Goal: Answer question/provide support: Share knowledge or assist other users

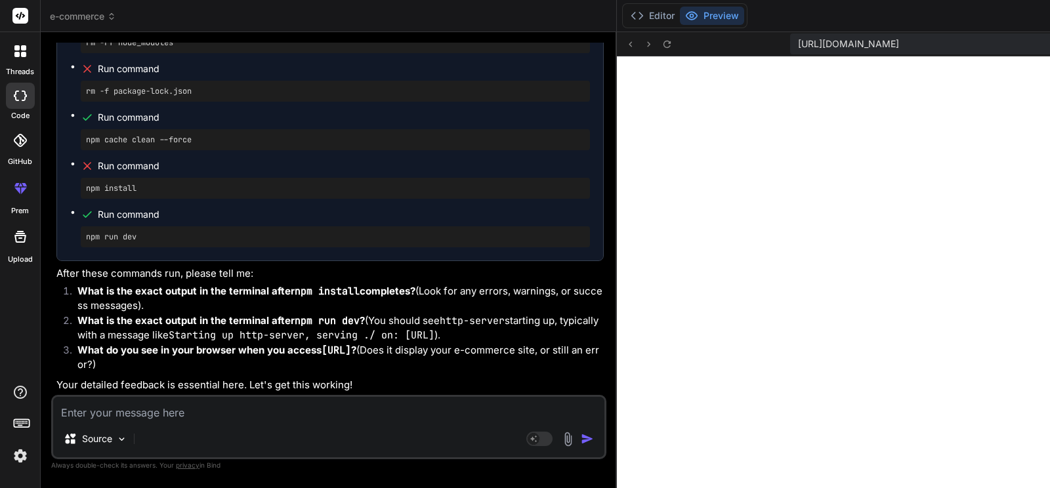
scroll to position [26912, 0]
click at [209, 406] on textarea at bounding box center [328, 409] width 551 height 24
click at [189, 412] on textarea at bounding box center [328, 409] width 551 height 24
type textarea "n"
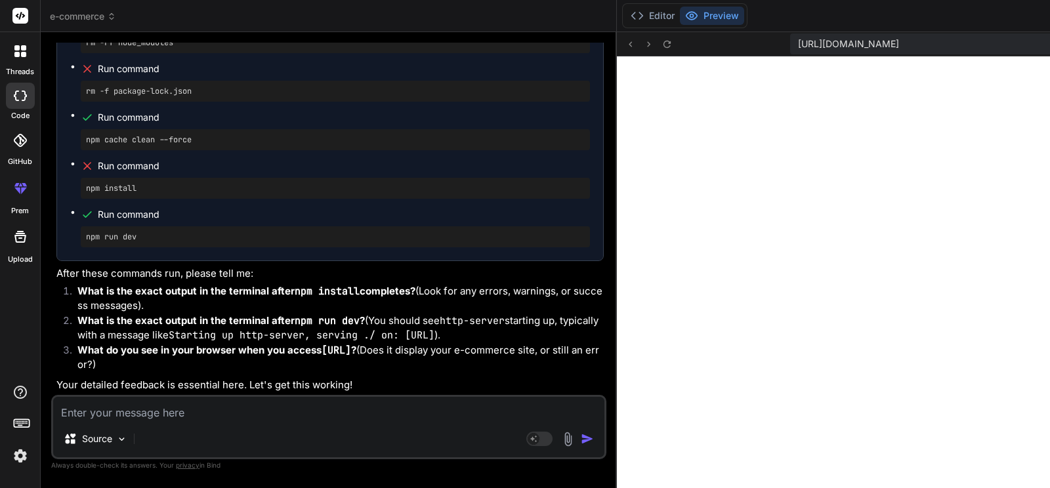
type textarea "x"
type textarea "np"
type textarea "x"
type textarea "n"
type textarea "x"
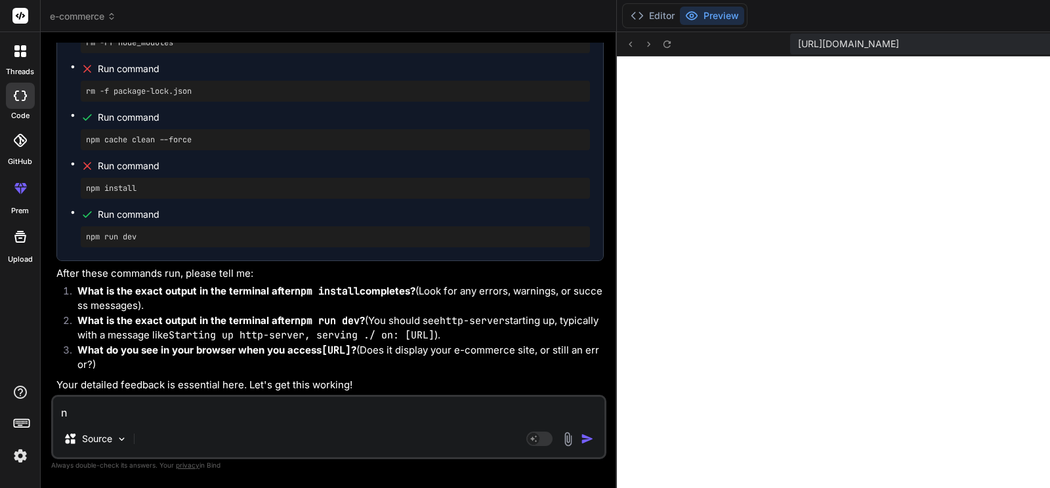
type textarea "x"
type textarea "'"
type textarea "x"
type textarea "'n"
type textarea "x"
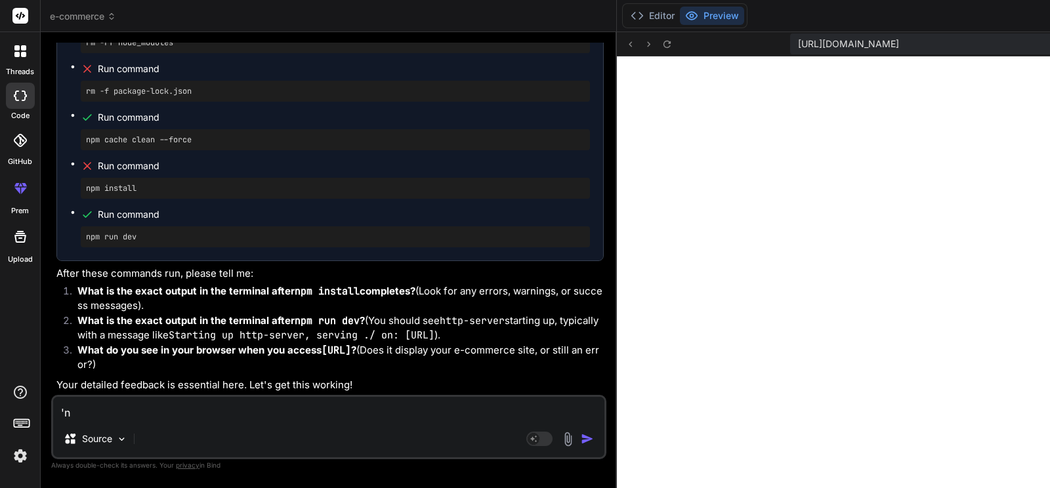
type textarea "'np"
type textarea "x"
type textarea "'npm"
type textarea "x"
type textarea "'npm"
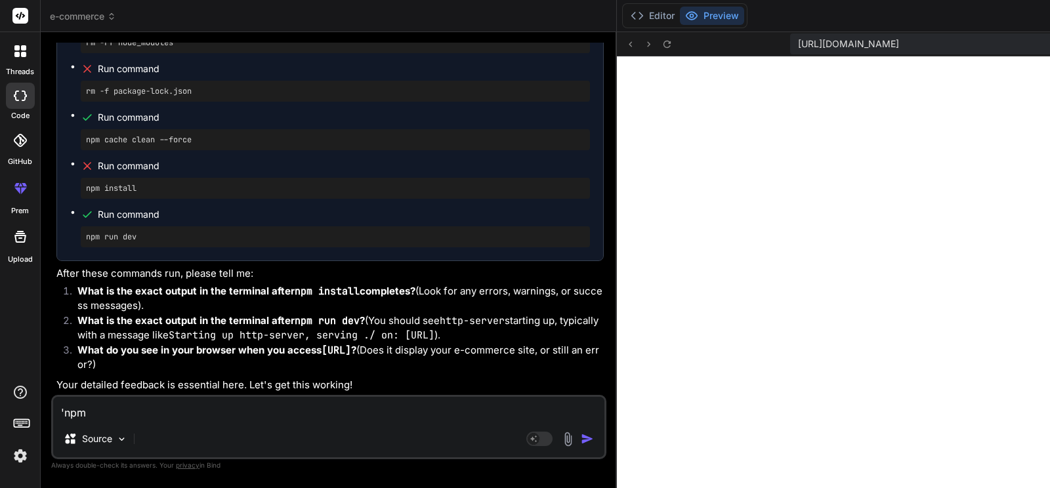
type textarea "x"
type textarea "'npm i"
type textarea "x"
type textarea "'npm in"
type textarea "x"
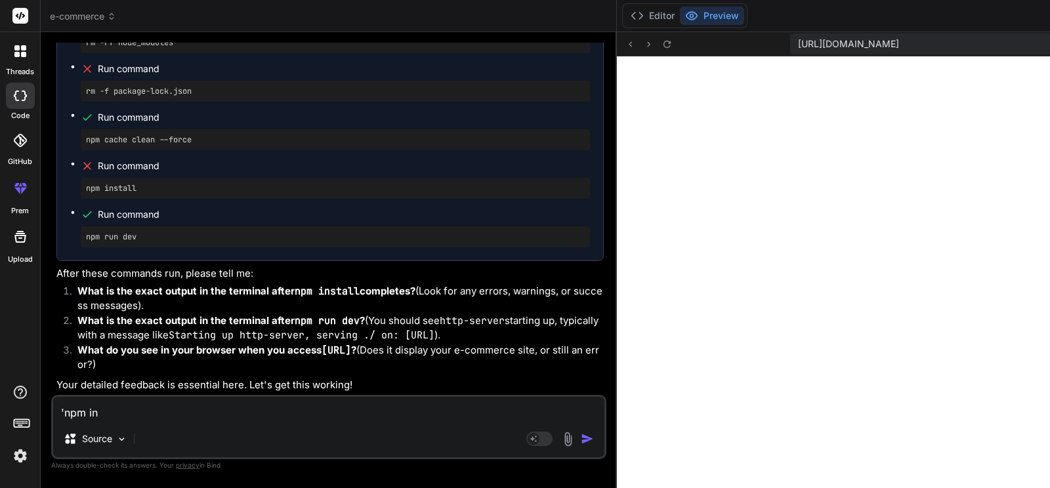
type textarea "'npm ins"
type textarea "x"
type textarea "'npm inst"
type textarea "x"
type textarea "'npm insta"
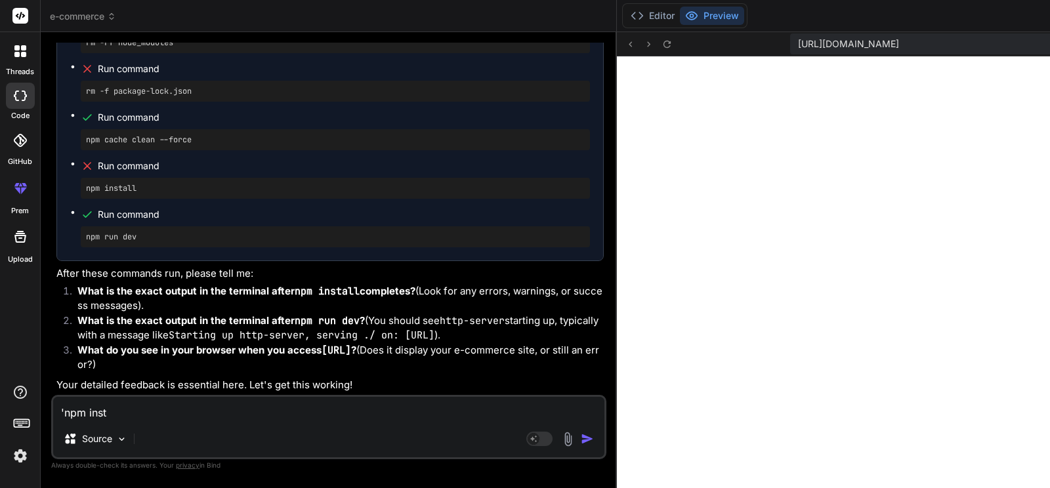
type textarea "x"
type textarea "'npm instal"
type textarea "x"
type textarea "'npm install"
type textarea "x"
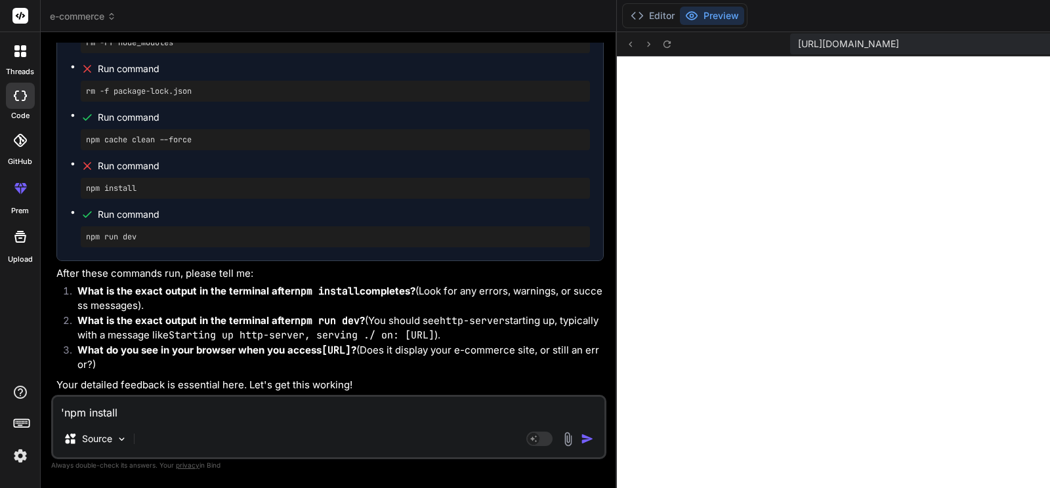
type textarea "'npm install'"
type textarea "x"
type textarea "'npm install'"
type textarea "x"
type textarea "'npm install' F"
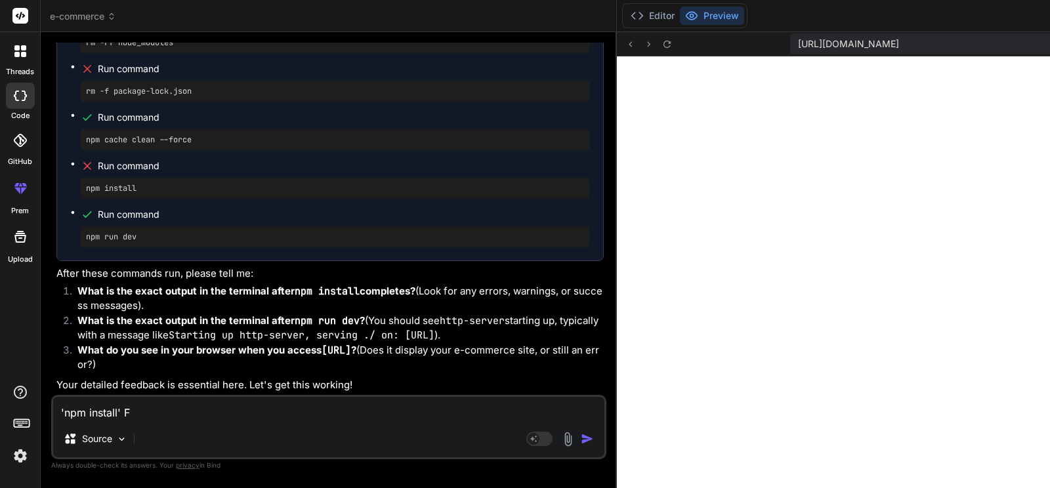
type textarea "x"
type textarea "'npm install' Fa"
type textarea "x"
type textarea "'npm install' Fai"
type textarea "x"
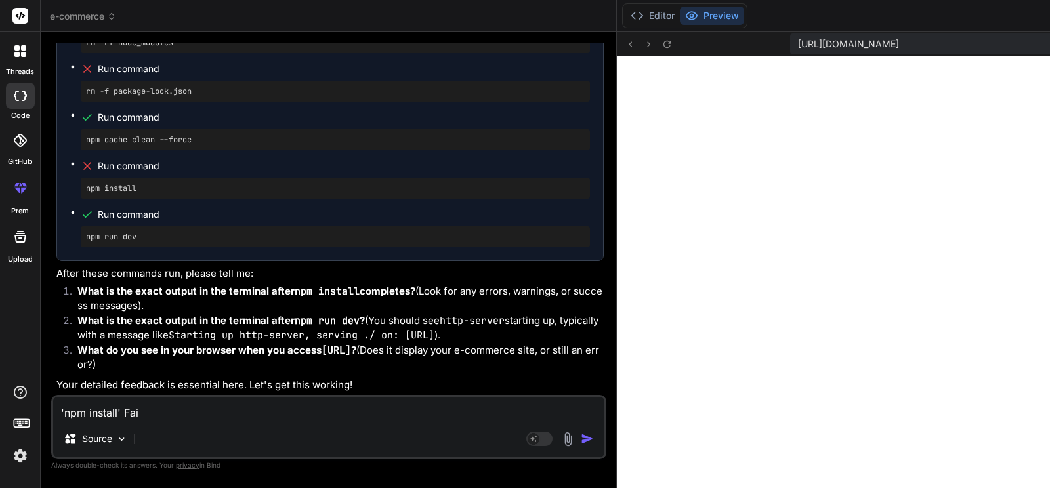
type textarea "'npm install' Fail"
type textarea "x"
type textarea "'npm install' [PERSON_NAME]"
type textarea "x"
type textarea "'npm install' Failed"
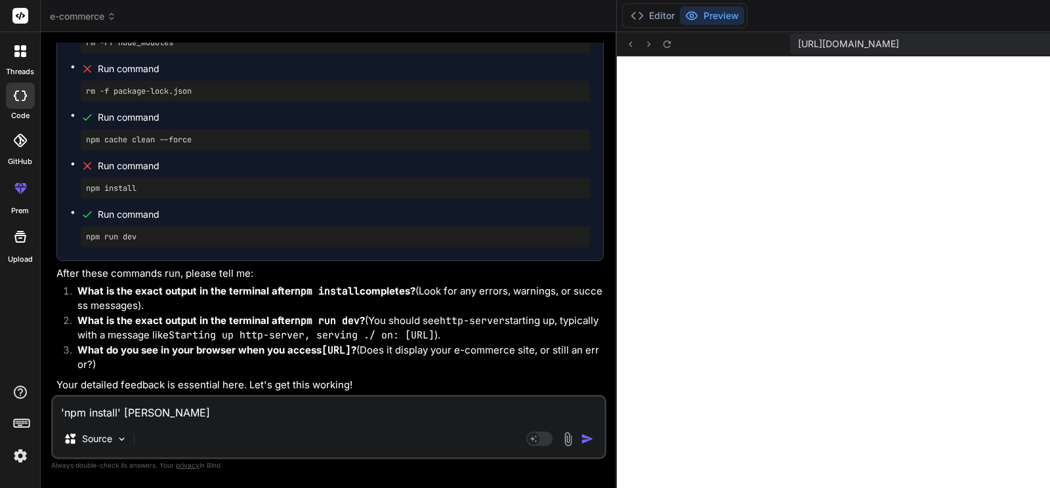
type textarea "x"
type textarea "'npm install' Failed"
type textarea "x"
type textarea "'npm install' Failed a"
type textarea "x"
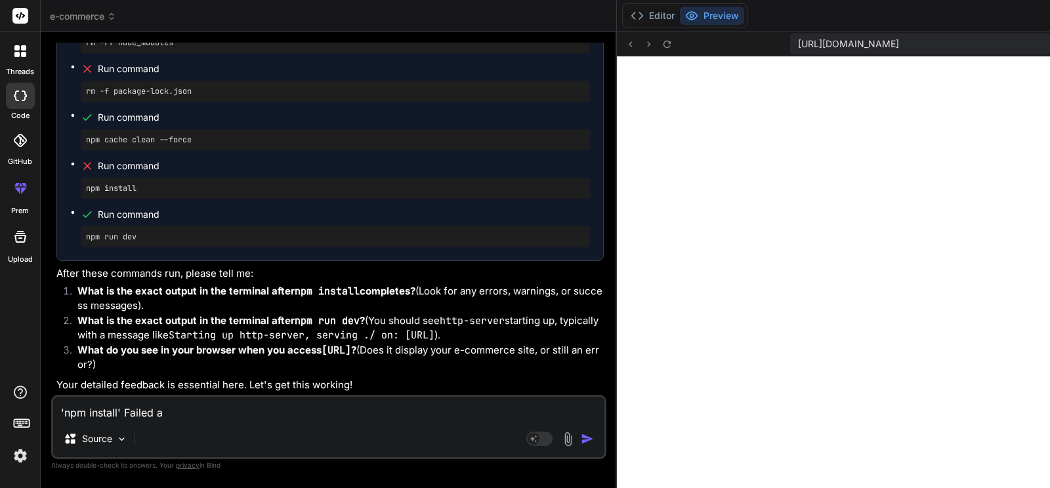
type textarea "'npm install' Failed ag"
type textarea "x"
type textarea "'npm install' Failed aga"
type textarea "x"
type textarea "'npm install' Failed agai"
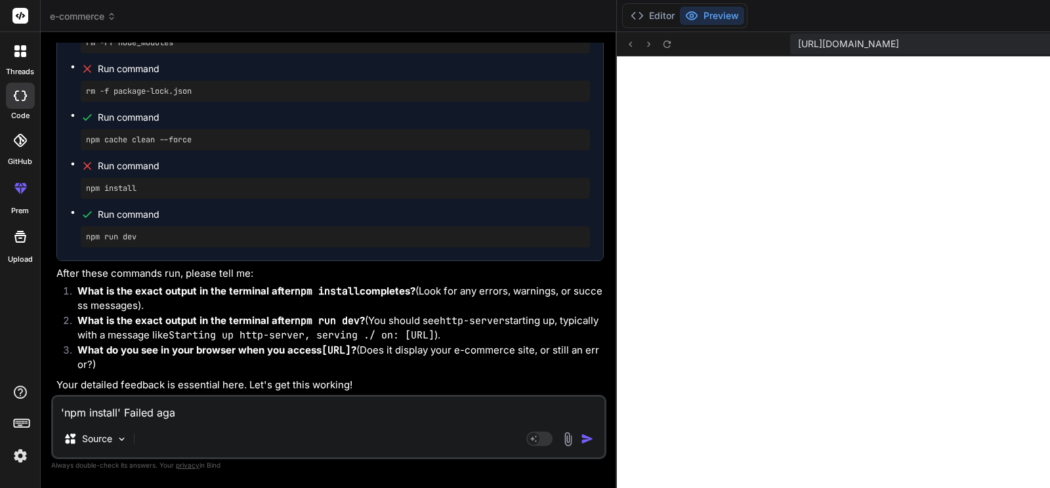
type textarea "x"
type textarea "'npm install' Failed again"
type textarea "x"
type textarea "'npm install' Failed again/"
type textarea "x"
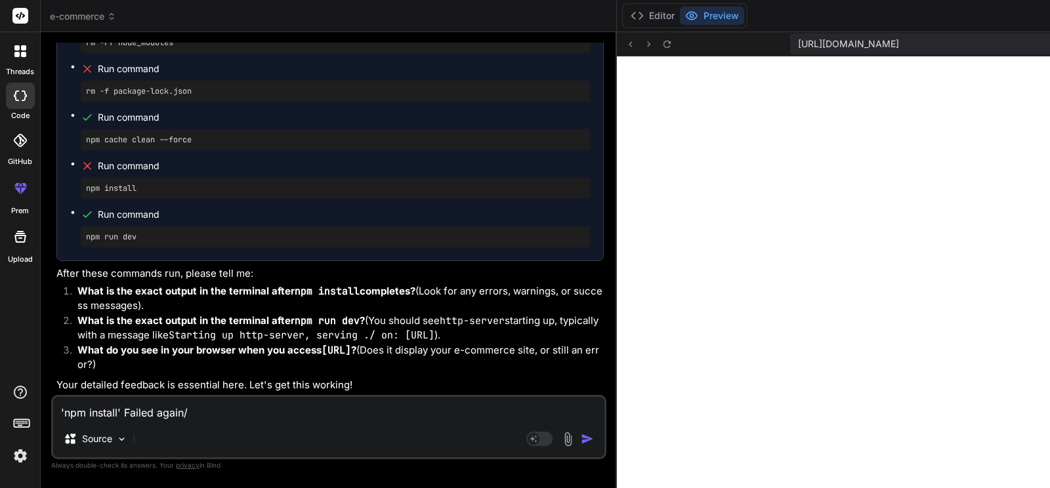
type textarea "'npm install' Failed again/."
type textarea "x"
type textarea "'npm install' Failed again/"
type textarea "x"
type textarea "'npm install' Failed again"
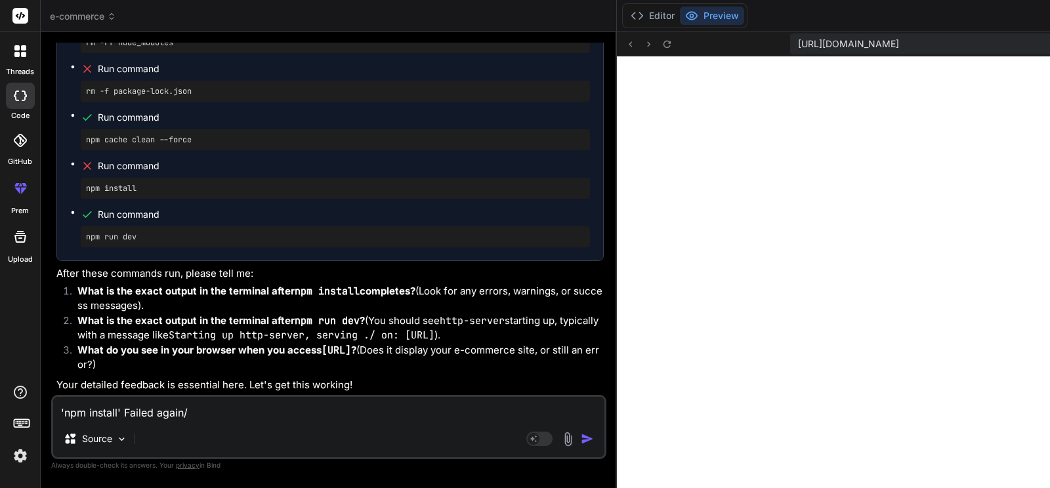
type textarea "x"
type textarea "'npm install' Failed again."
type textarea "x"
type textarea "'npm install' Failed again.."
type textarea "x"
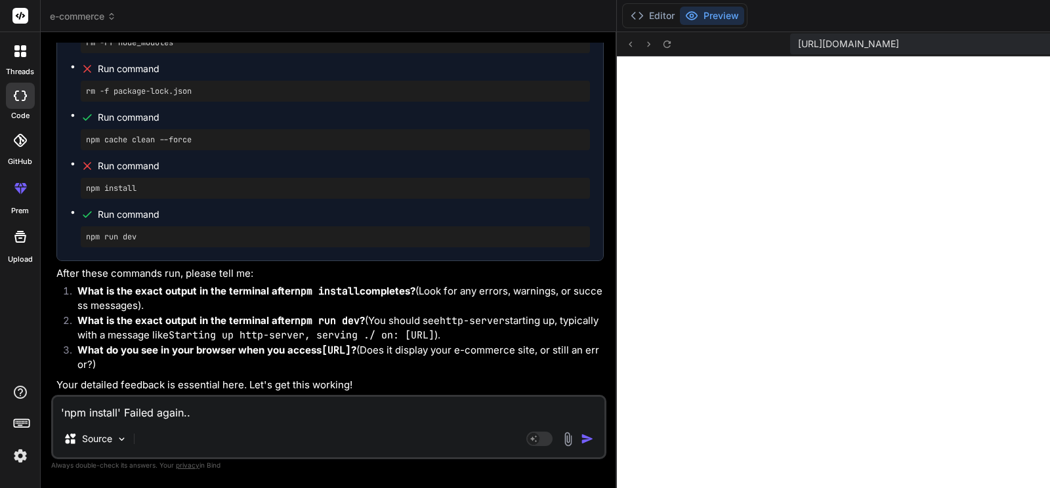
type textarea "'npm install' Failed again..."
type textarea "x"
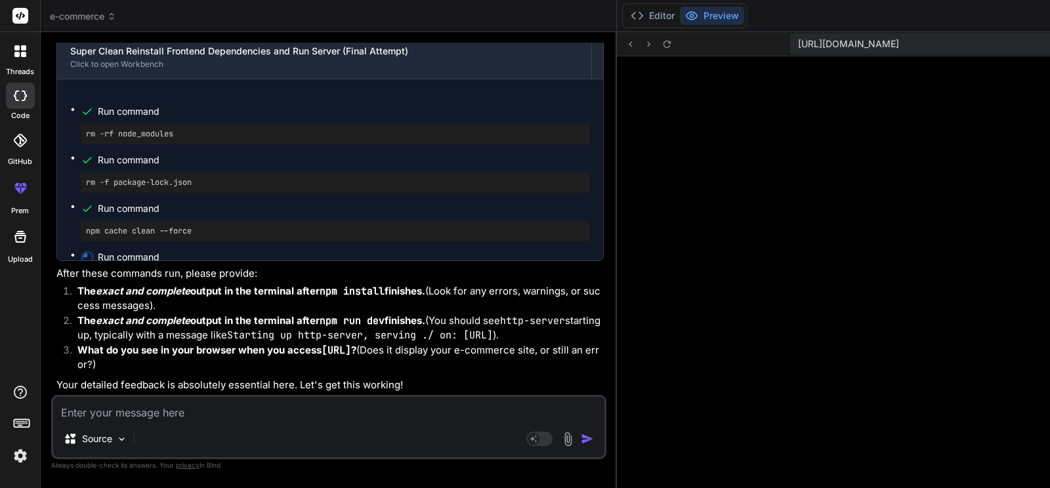
scroll to position [4844, 0]
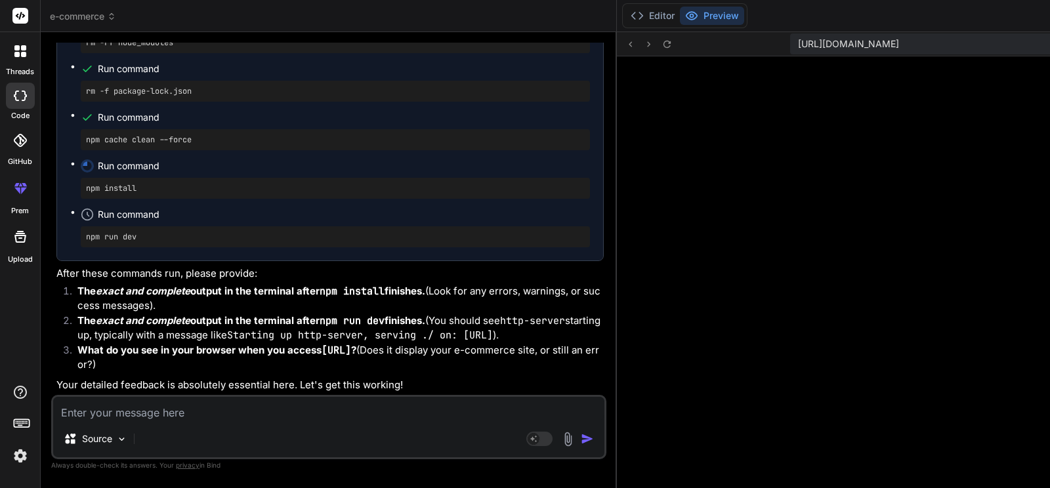
drag, startPoint x: 107, startPoint y: 121, endPoint x: 262, endPoint y: 133, distance: 155.3
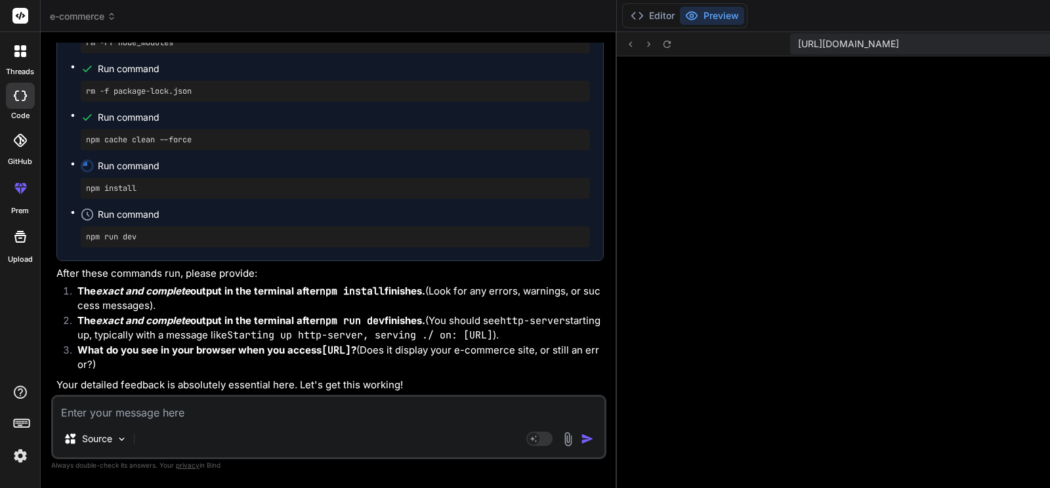
drag, startPoint x: 102, startPoint y: 124, endPoint x: 238, endPoint y: 143, distance: 137.2
drag, startPoint x: 186, startPoint y: 127, endPoint x: 287, endPoint y: 138, distance: 101.8
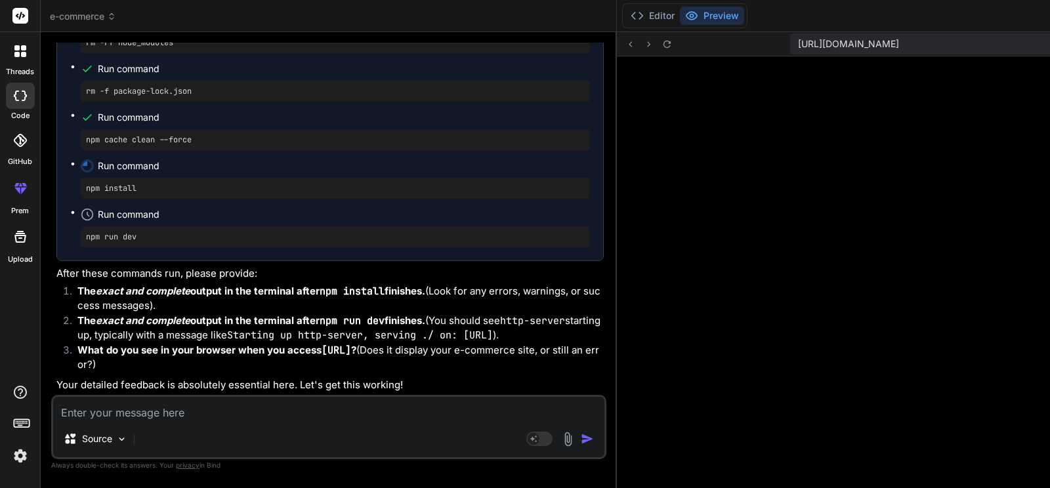
drag, startPoint x: 112, startPoint y: 179, endPoint x: 212, endPoint y: 190, distance: 101.0
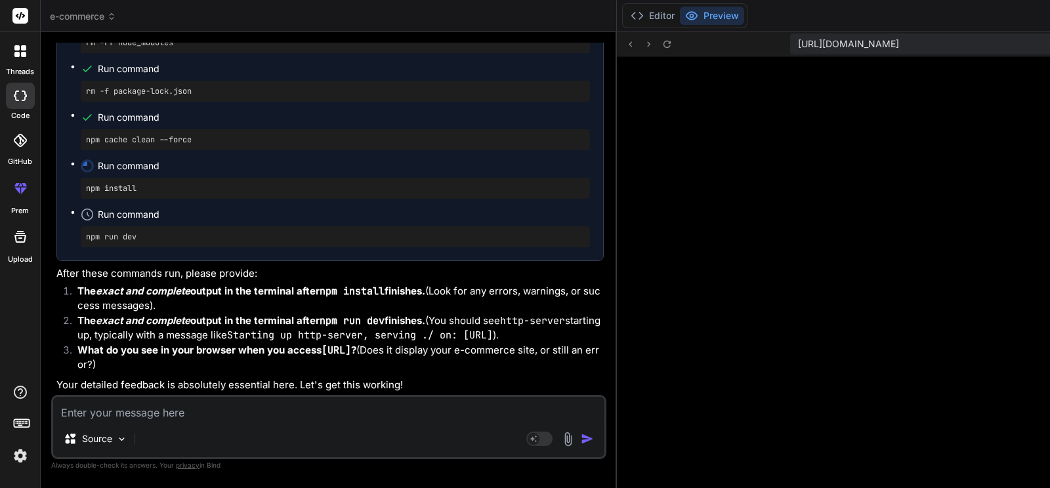
click at [625, 18] on button "Editor" at bounding box center [652, 16] width 54 height 18
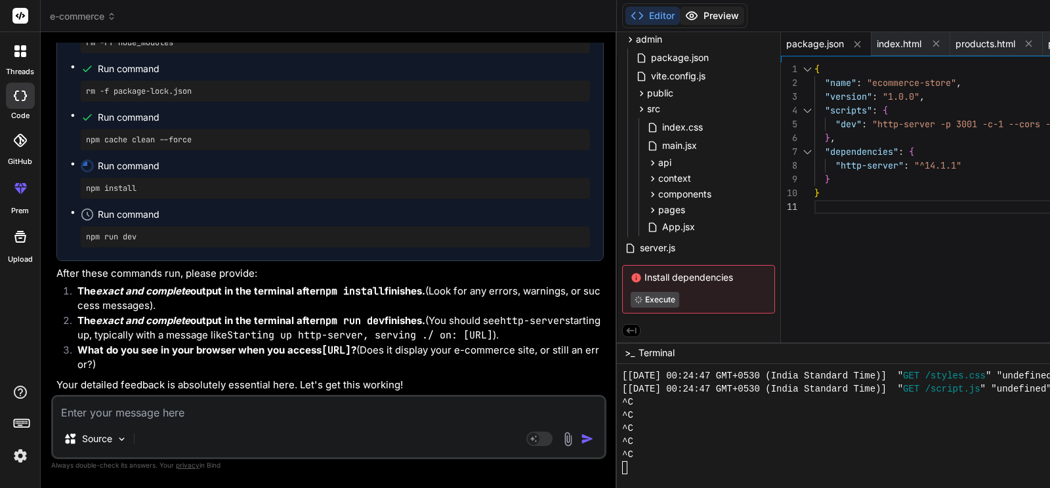
click at [685, 21] on icon at bounding box center [691, 15] width 13 height 13
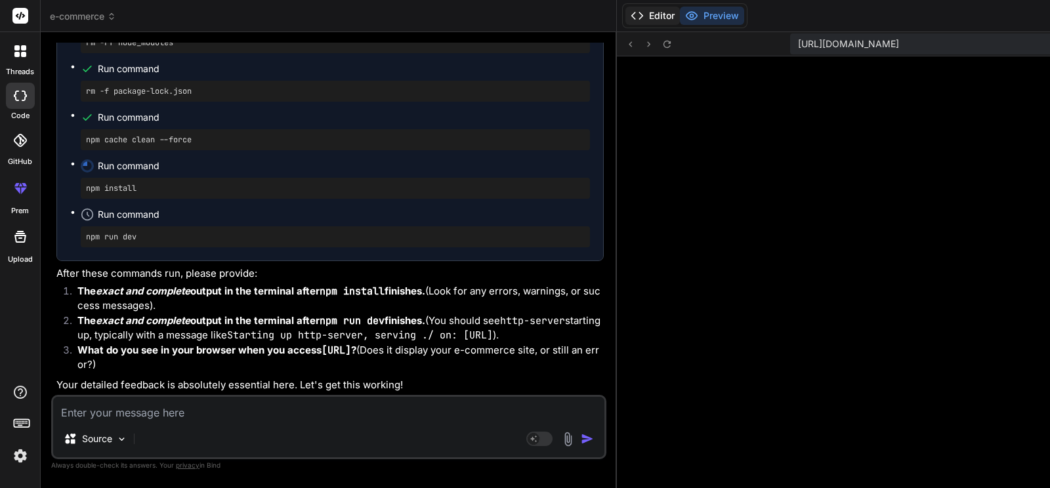
click at [625, 11] on button "Editor" at bounding box center [652, 16] width 54 height 18
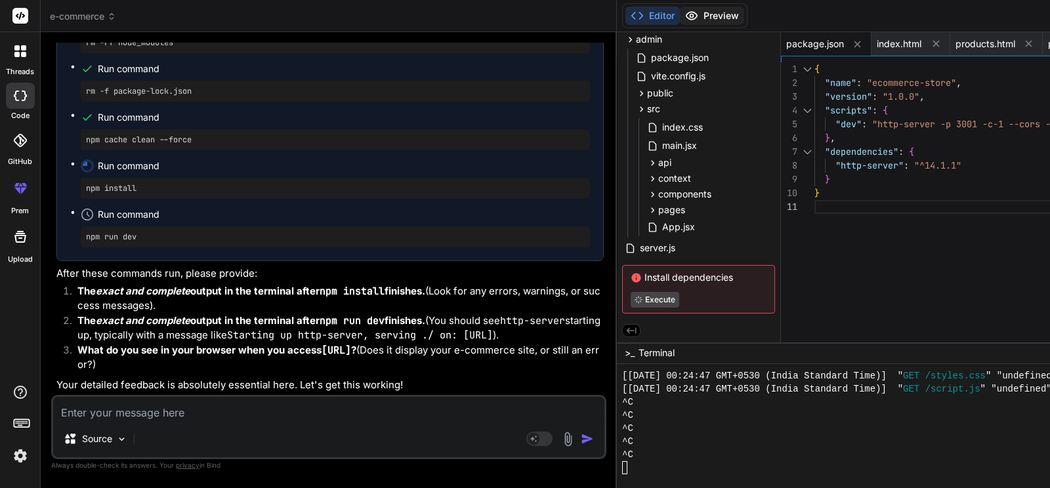
click at [680, 19] on button "Preview" at bounding box center [712, 16] width 64 height 18
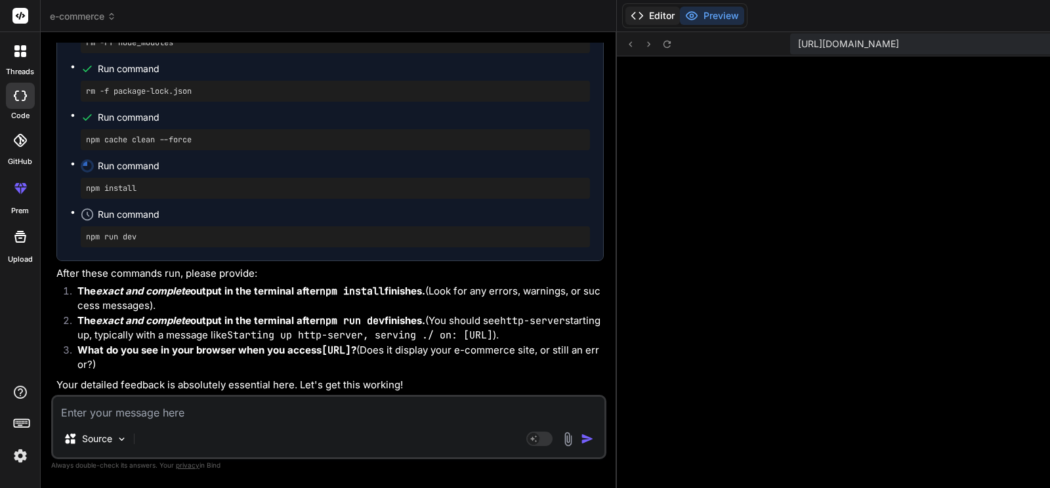
click at [639, 14] on polyline at bounding box center [640, 15] width 3 height 7
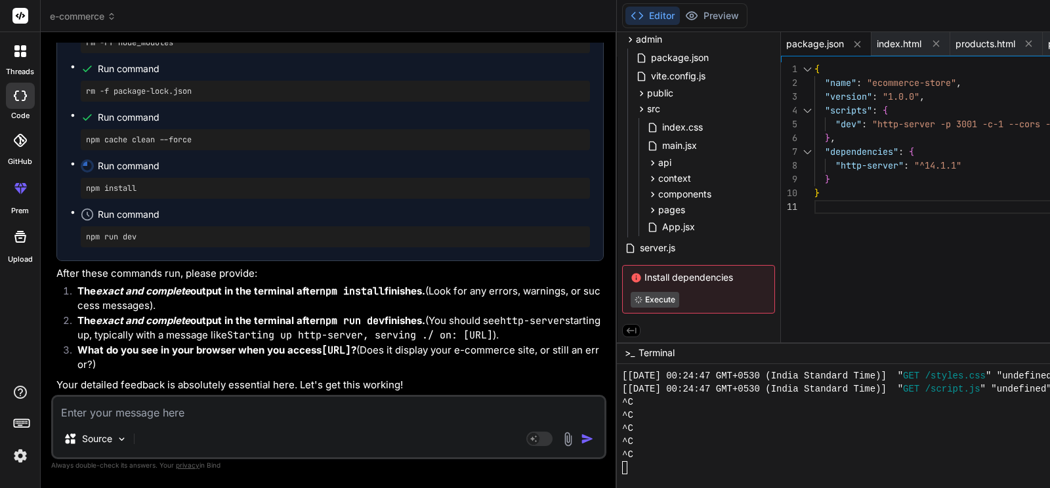
scroll to position [28309, 0]
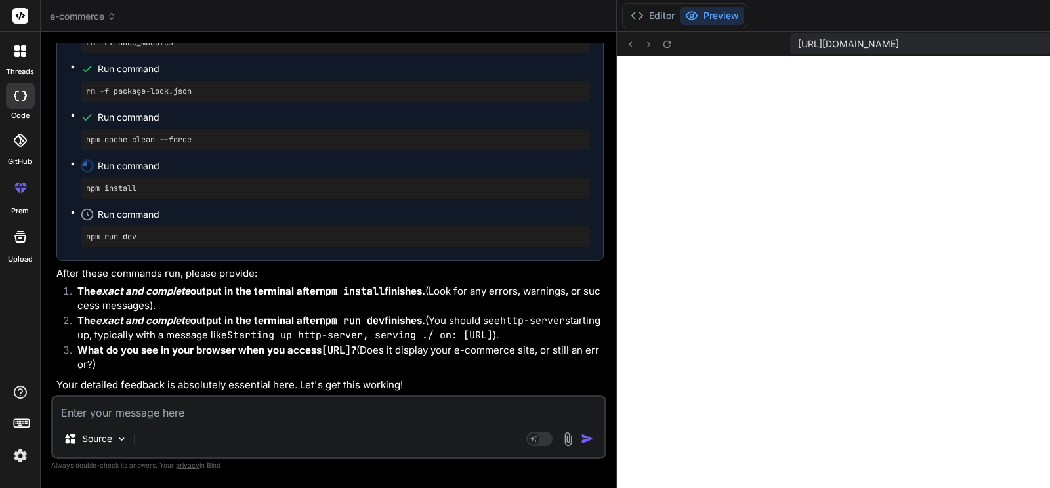
type textarea "x"
click at [625, 17] on button "Editor" at bounding box center [652, 16] width 54 height 18
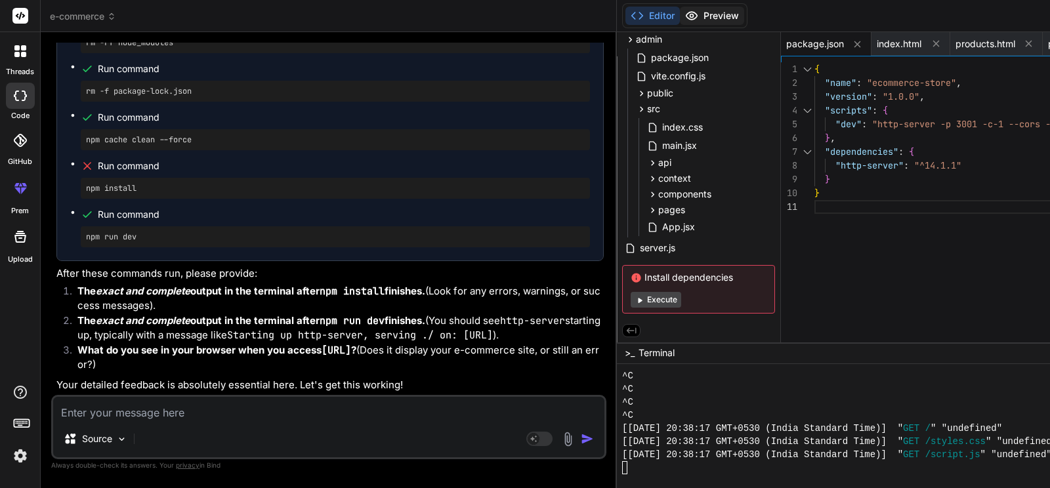
click at [680, 16] on button "Preview" at bounding box center [712, 16] width 64 height 18
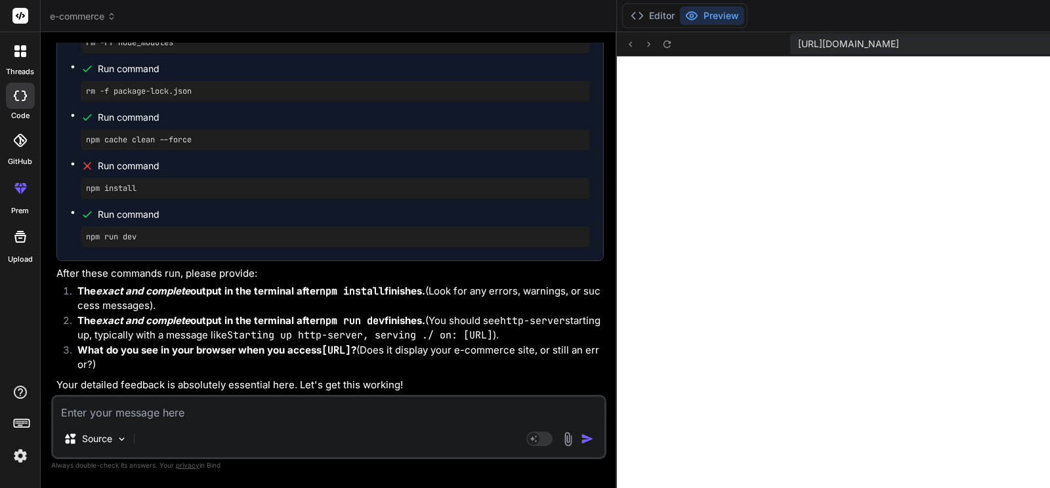
scroll to position [28309, 0]
click at [625, 18] on button "Editor" at bounding box center [652, 16] width 54 height 18
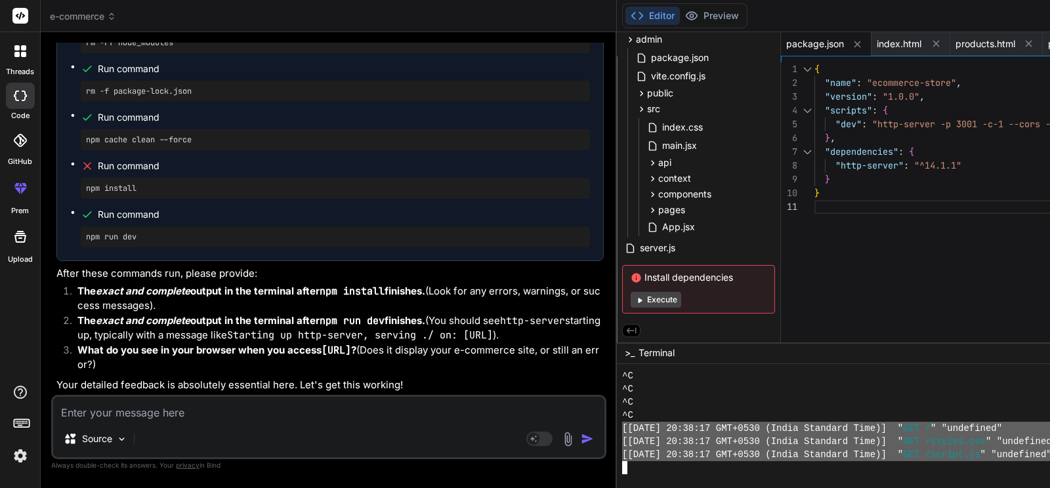
drag, startPoint x: 392, startPoint y: 428, endPoint x: 870, endPoint y: 452, distance: 478.4
type textarea "[[DATE] 20:38:17 GMT+0530 (India Standard Time)] "GET /" "undefined" [[DATE] 20…"
click at [209, 427] on div "Source" at bounding box center [328, 442] width 551 height 32
click at [198, 408] on textarea at bounding box center [328, 409] width 551 height 24
paste textarea "[[DATE] 20:38:17 GMT+0530 (India Standard Time)] "GET /" "undefined" [[DATE] 20…"
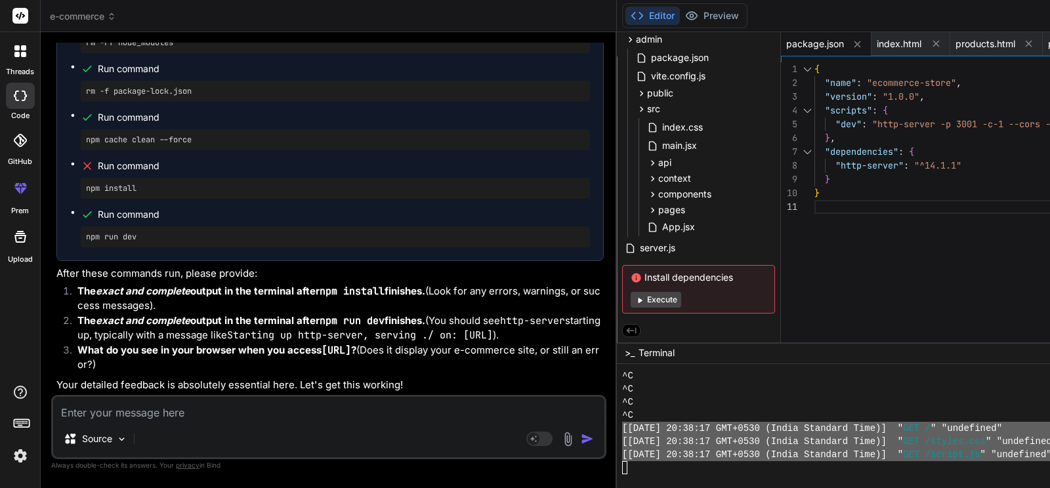
type textarea "[[DATE] 20:38:17 GMT+0530 (India Standard Time)] "GET /" "undefined" [[DATE] 20…"
type textarea "x"
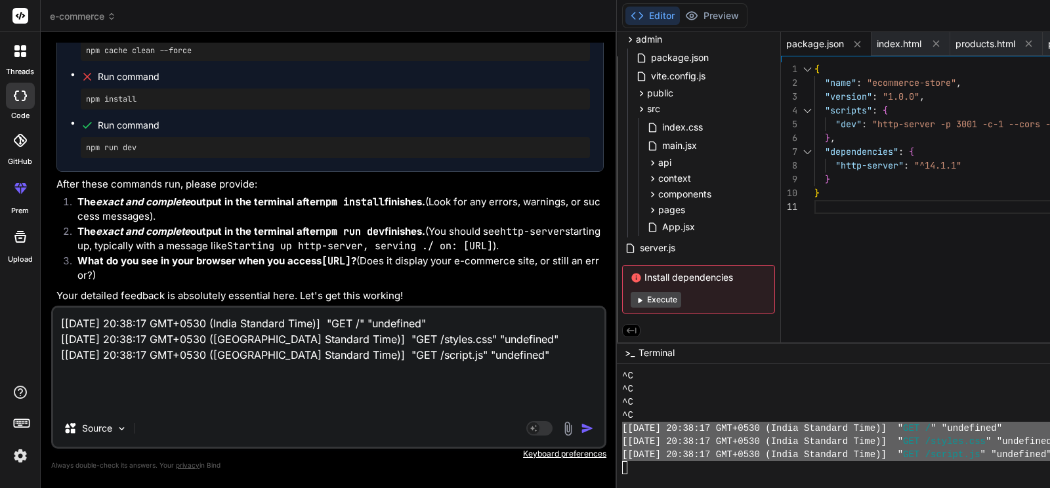
type textarea "[[DATE] 20:38:17 GMT+0530 (India Standard Time)] "GET /" "undefined" [[DATE] 20…"
click at [581, 430] on img "button" at bounding box center [587, 428] width 13 height 13
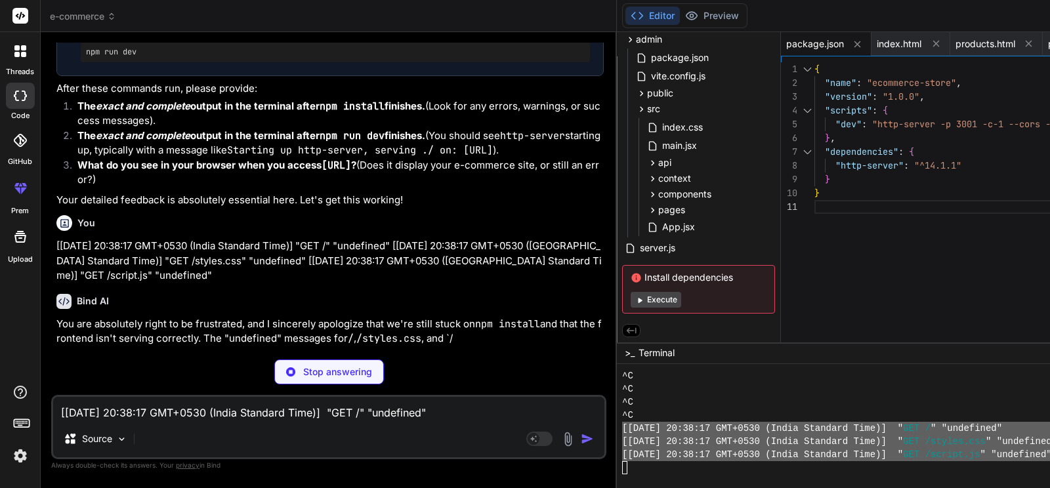
scroll to position [28476, 0]
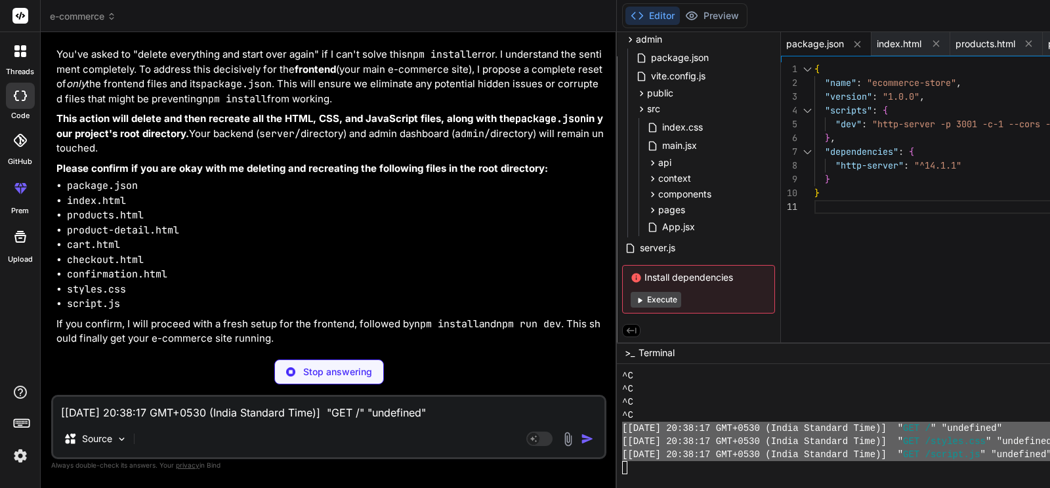
type textarea "x"
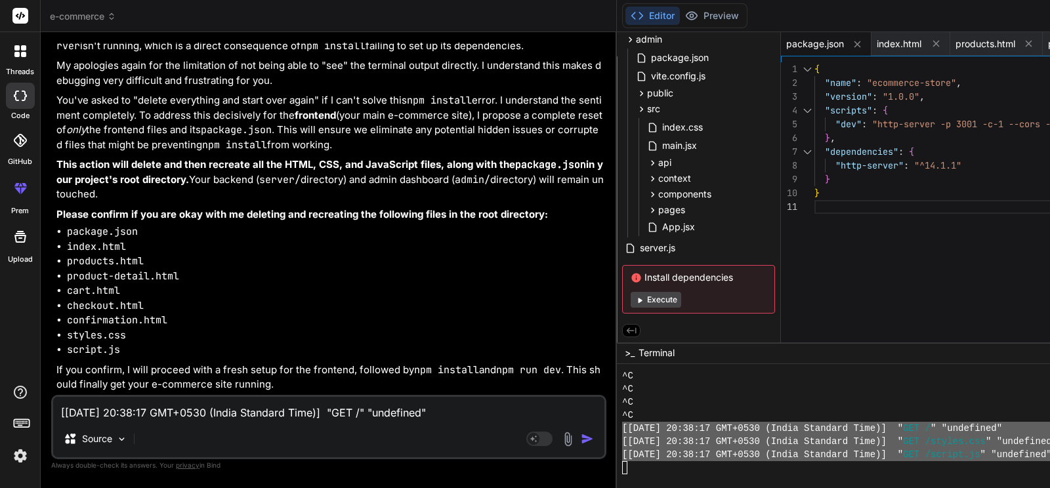
scroll to position [28607, 0]
drag, startPoint x: 84, startPoint y: 246, endPoint x: 174, endPoint y: 244, distance: 90.0
click at [174, 54] on p "You are absolutely right to be frustrated, and I sincerely apologize that we're…" at bounding box center [329, 31] width 547 height 45
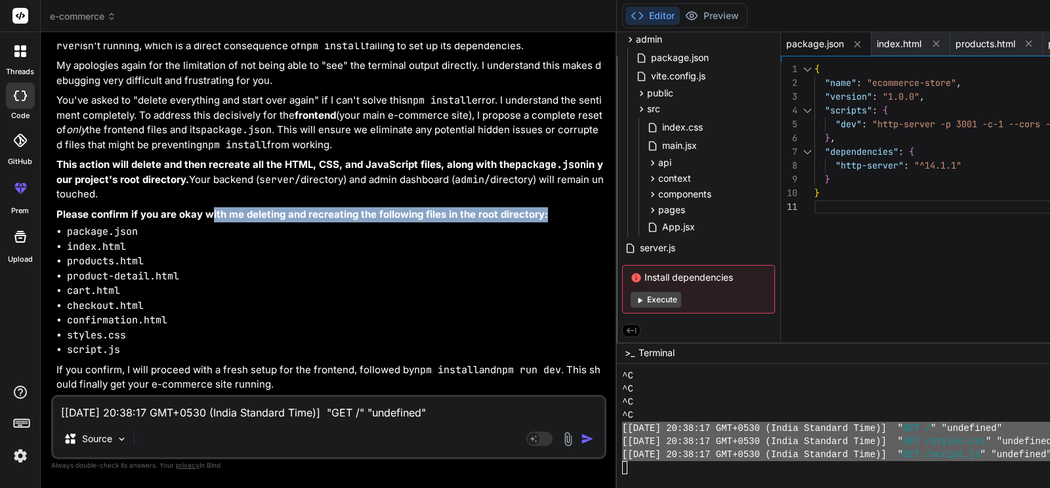
drag, startPoint x: 210, startPoint y: 281, endPoint x: 337, endPoint y: 291, distance: 127.7
click at [337, 222] on p "Please confirm if you are okay with me deleting and recreating the following fi…" at bounding box center [329, 214] width 547 height 15
click at [280, 221] on strong "Please confirm if you are okay with me deleting and recreating the following fi…" at bounding box center [302, 214] width 492 height 12
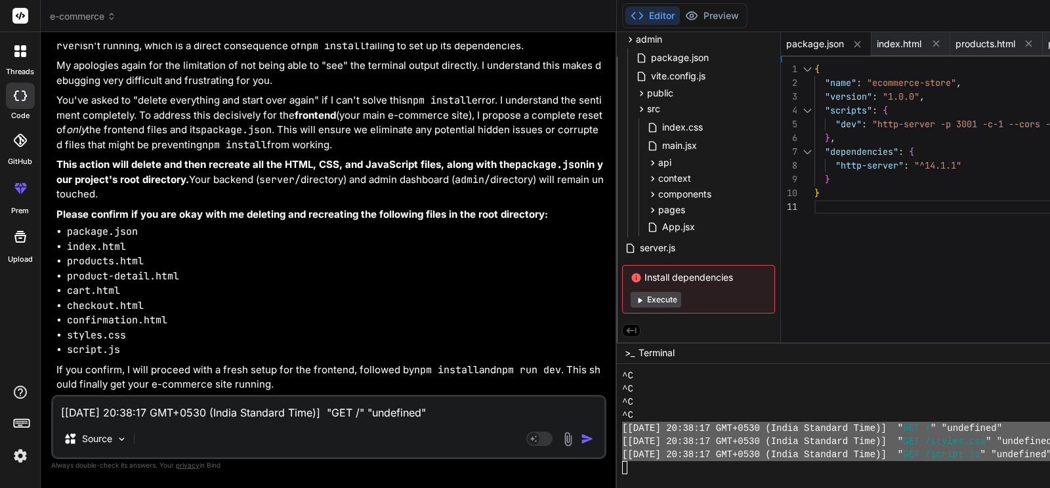
scroll to position [28964, 0]
click at [194, 415] on textarea "[[DATE] 20:38:17 GMT+0530 (India Standard Time)] "GET /" "undefined" [[DATE] 20…" at bounding box center [328, 409] width 551 height 24
type textarea "Y"
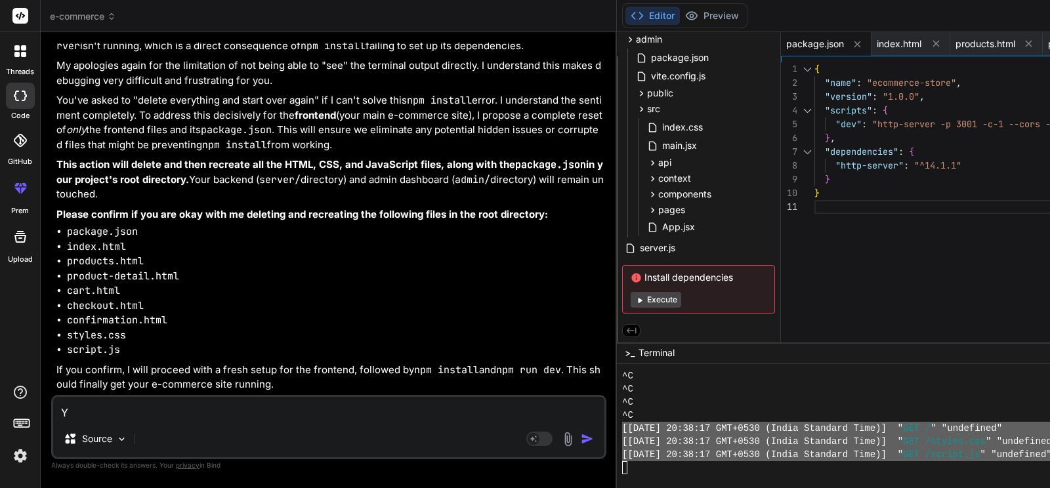
type textarea "x"
type textarea "Ye"
type textarea "x"
type textarea "Yes"
type textarea "x"
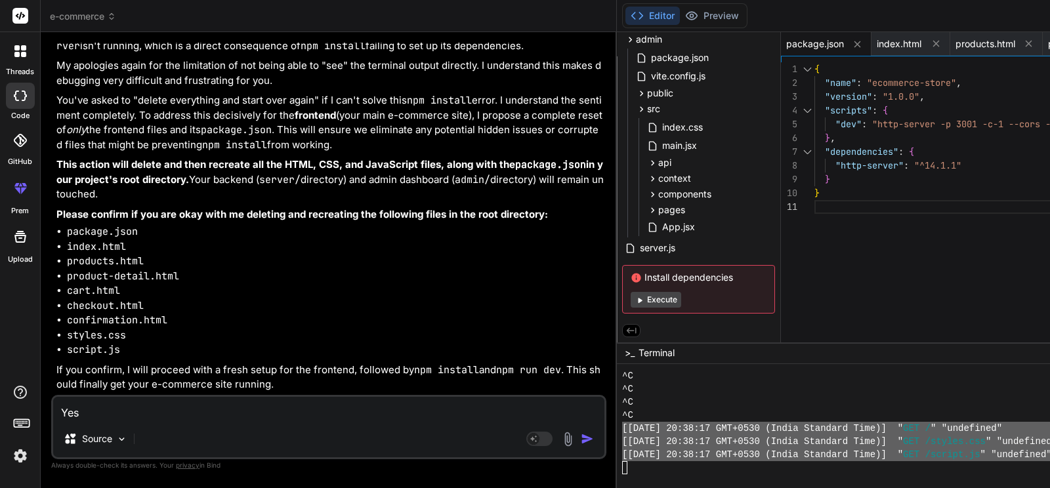
type textarea "Yes"
click at [581, 441] on img "button" at bounding box center [587, 439] width 13 height 13
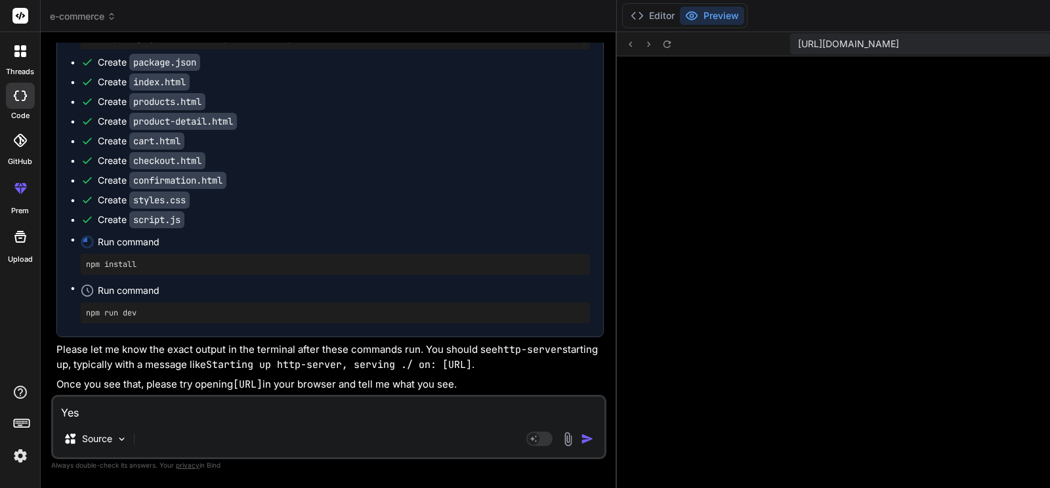
scroll to position [29249, 0]
click at [625, 9] on button "Editor" at bounding box center [652, 16] width 54 height 18
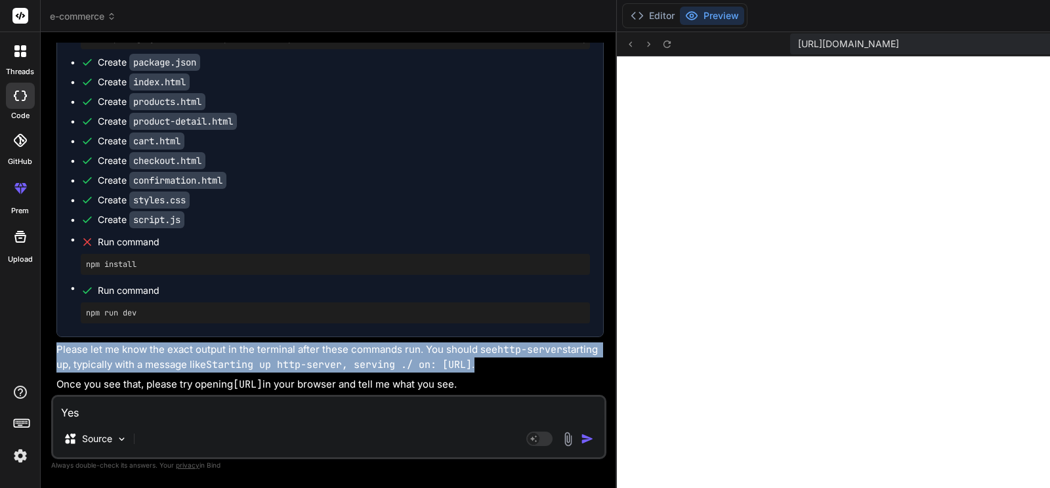
drag, startPoint x: 58, startPoint y: 308, endPoint x: 138, endPoint y: 352, distance: 91.0
click at [138, 352] on p "Please let me know the exact output in the terminal after these commands run. Y…" at bounding box center [329, 358] width 547 height 30
drag, startPoint x: 138, startPoint y: 352, endPoint x: 134, endPoint y: 305, distance: 46.8
click at [134, 343] on p "Please let me know the exact output in the terminal after these commands run. Y…" at bounding box center [329, 358] width 547 height 30
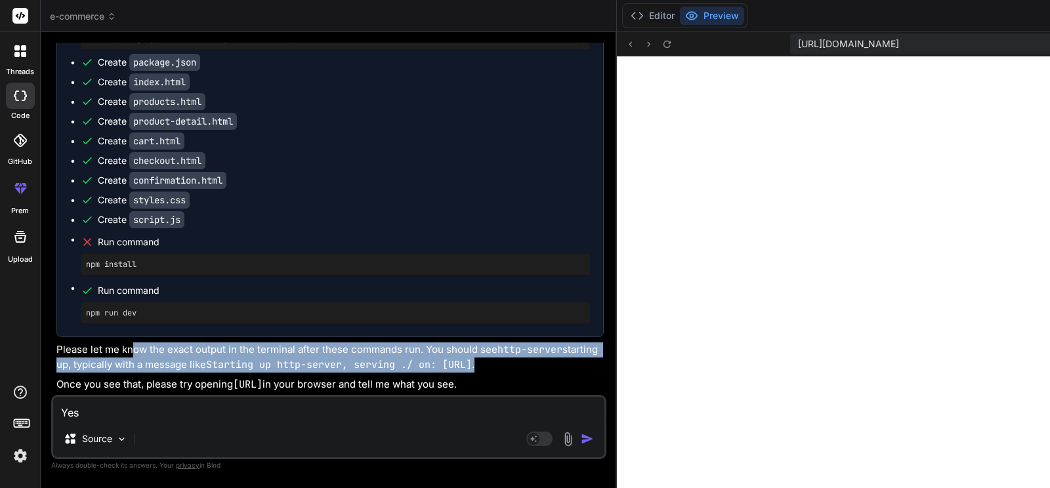
click at [140, 356] on p "Please let me know the exact output in the terminal after these commands run. Y…" at bounding box center [329, 358] width 547 height 30
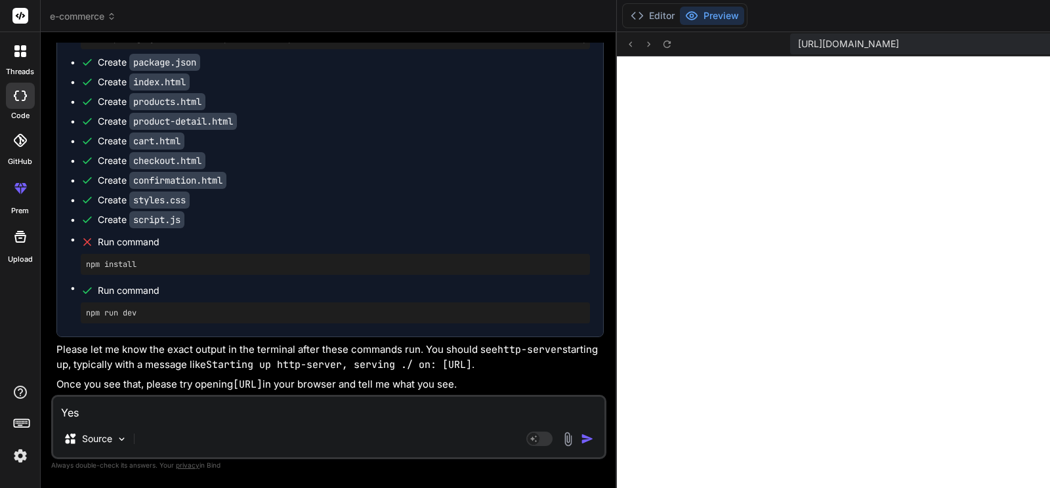
drag, startPoint x: 137, startPoint y: 308, endPoint x: 133, endPoint y: 347, distance: 38.3
click at [133, 347] on p "Please let me know the exact output in the terminal after these commands run. Y…" at bounding box center [329, 358] width 547 height 30
click at [206, 358] on code "Starting up http-server, serving ./ on: [URL]" at bounding box center [339, 364] width 266 height 13
type textarea "x"
